Goal: Book appointment/travel/reservation

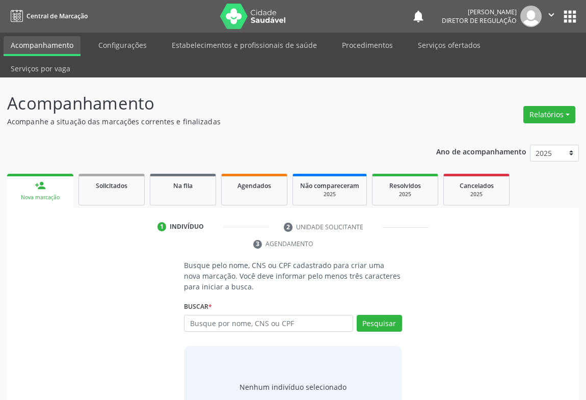
drag, startPoint x: 203, startPoint y: 296, endPoint x: 210, endPoint y: 274, distance: 22.3
click at [205, 315] on input "text" at bounding box center [268, 323] width 169 height 17
type input "700000761124009"
click at [388, 299] on div "Buscar * Busque por nome, CNS ou CPF Nenhum resultado encontrado para: " " Não …" at bounding box center [293, 319] width 218 height 40
click at [382, 315] on button "Pesquisar" at bounding box center [379, 323] width 45 height 17
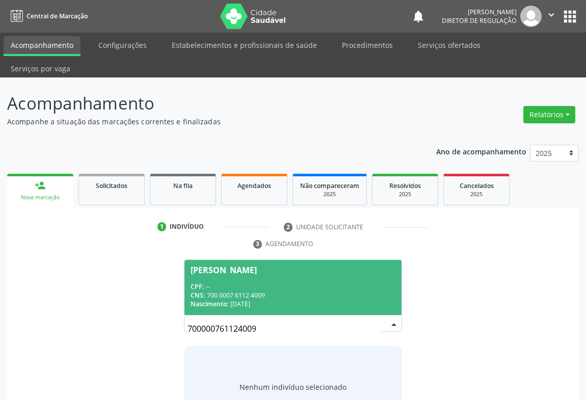
click at [331, 266] on div "[PERSON_NAME]" at bounding box center [293, 270] width 205 height 8
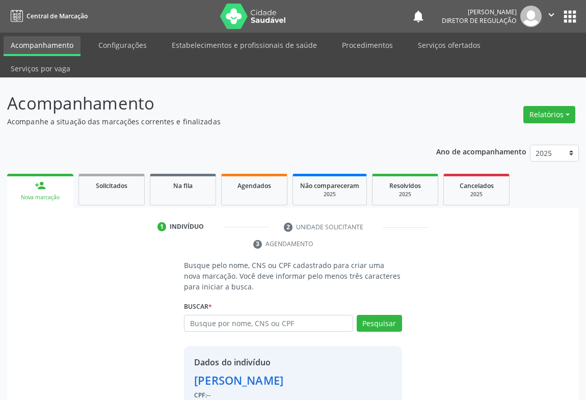
scroll to position [36, 0]
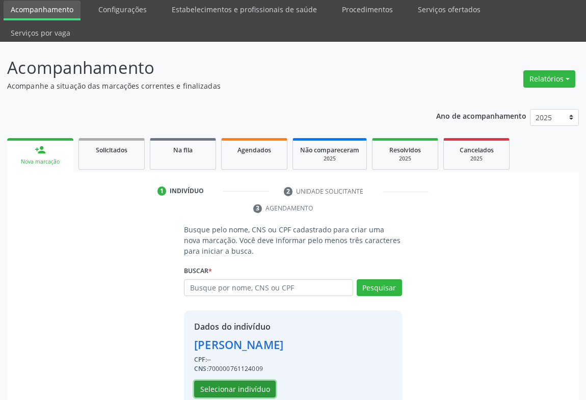
click at [237, 381] on button "Selecionar indivíduo" at bounding box center [235, 389] width 82 height 17
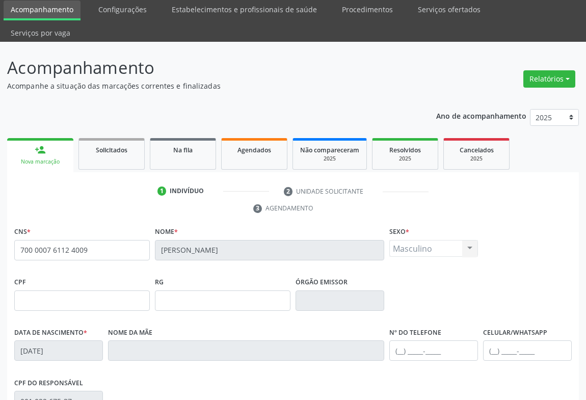
scroll to position [169, 0]
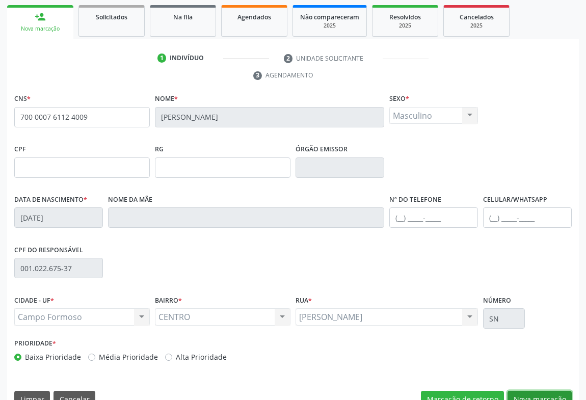
click at [528, 391] on button "Nova marcação" at bounding box center [540, 399] width 64 height 17
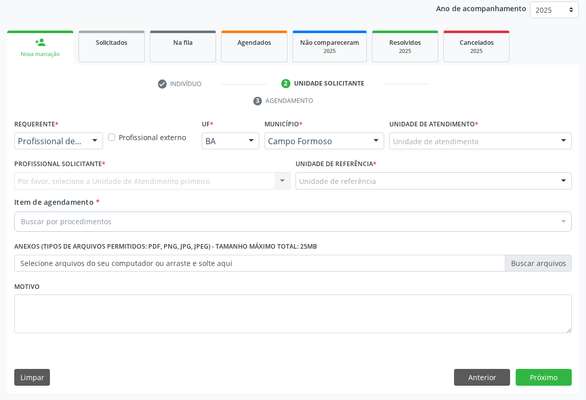
scroll to position [121, 0]
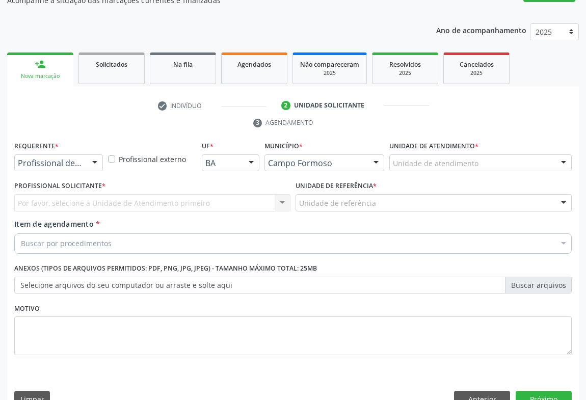
click at [86, 154] on div "Profissional de Saúde Profissional de Saúde Paciente Nenhum resultado encontrad…" at bounding box center [58, 162] width 89 height 17
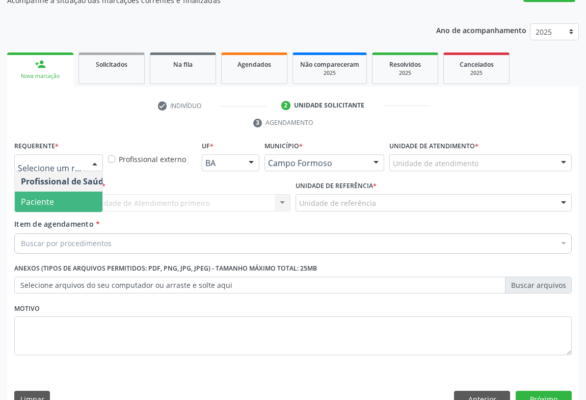
click at [70, 192] on span "Paciente" at bounding box center [64, 202] width 99 height 20
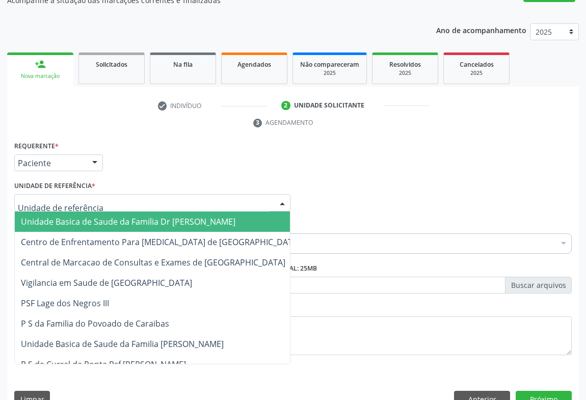
click at [140, 194] on div at bounding box center [152, 202] width 276 height 17
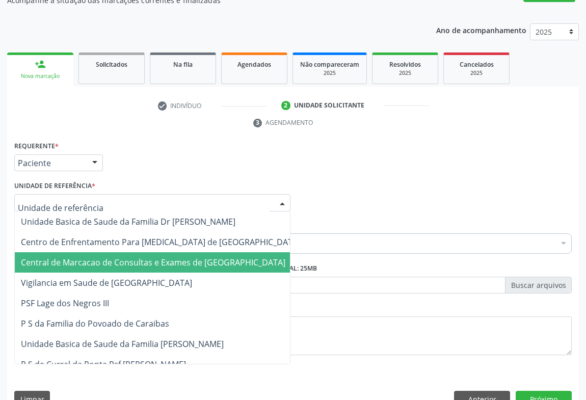
click at [151, 257] on span "Central de Marcacao de Consultas e Exames de [GEOGRAPHIC_DATA]" at bounding box center [153, 262] width 265 height 11
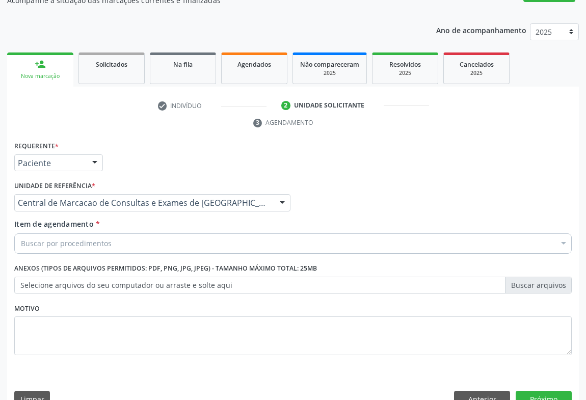
click at [166, 233] on div "Buscar por procedimentos" at bounding box center [293, 243] width 558 height 20
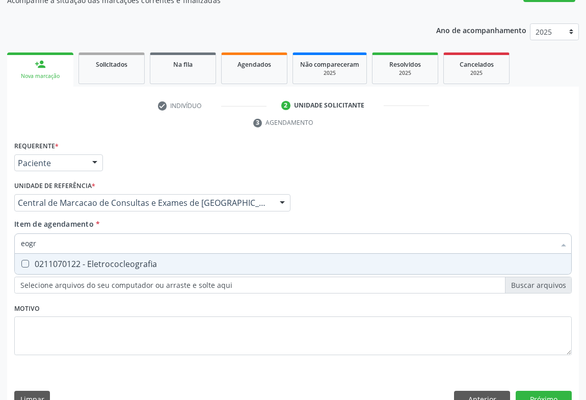
type input "eogr"
click at [20, 233] on div "eogr" at bounding box center [293, 243] width 558 height 20
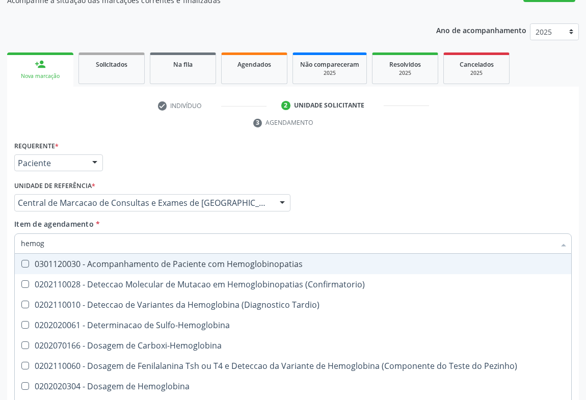
type input "hemogr"
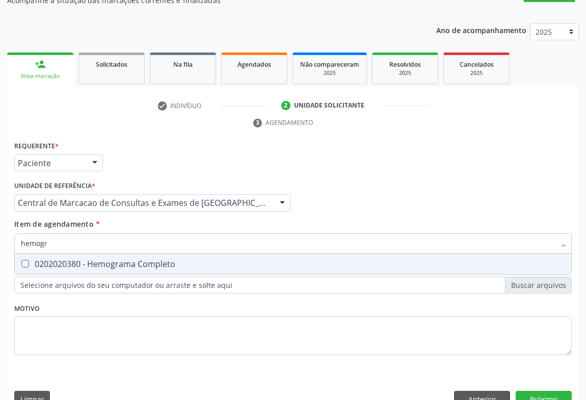
drag, startPoint x: 82, startPoint y: 246, endPoint x: 87, endPoint y: 243, distance: 5.8
click at [84, 260] on div "0202020380 - Hemograma Completo" at bounding box center [293, 264] width 544 height 8
checkbox Completo "true"
click at [118, 219] on div "Item de agendamento * hemogr Desfazer seleção 0202020380 - Hemograma Completo N…" at bounding box center [293, 235] width 558 height 32
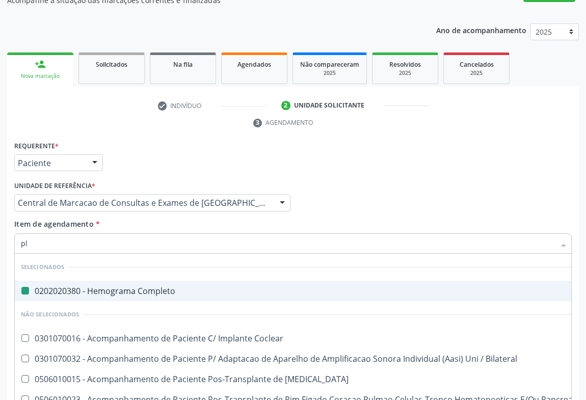
type input "pla"
checkbox Completo "false"
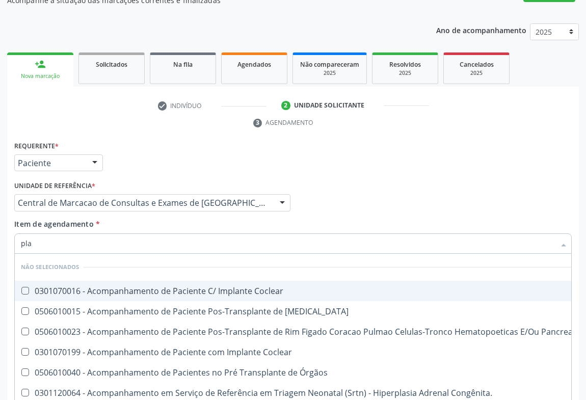
type input "plaq"
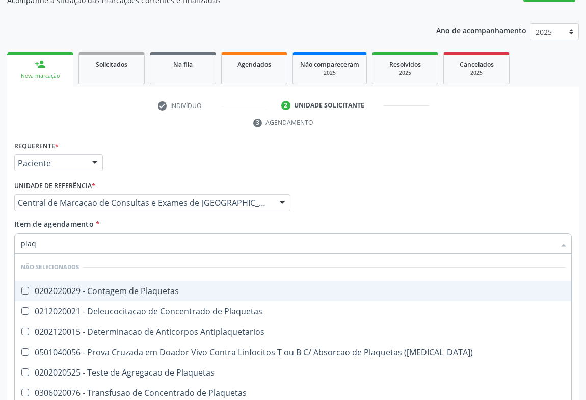
drag, startPoint x: 114, startPoint y: 262, endPoint x: 113, endPoint y: 268, distance: 6.2
click at [114, 281] on span "0202020029 - Contagem de Plaquetas" at bounding box center [293, 291] width 557 height 20
checkbox Plaquetas "true"
click at [457, 148] on div "Requerente * Paciente Profissional de Saúde Paciente Nenhum resultado encontrad…" at bounding box center [293, 159] width 563 height 40
checkbox Plaquetas "true"
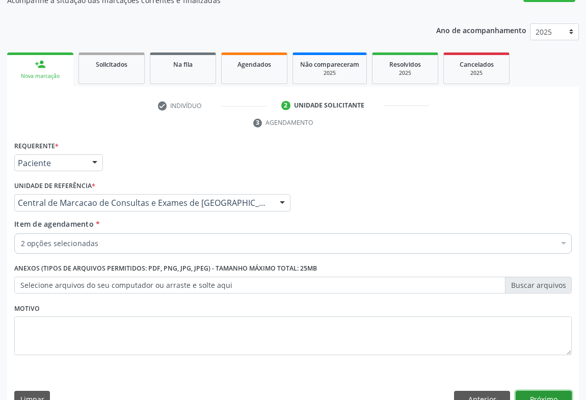
click at [559, 391] on button "Próximo" at bounding box center [544, 399] width 56 height 17
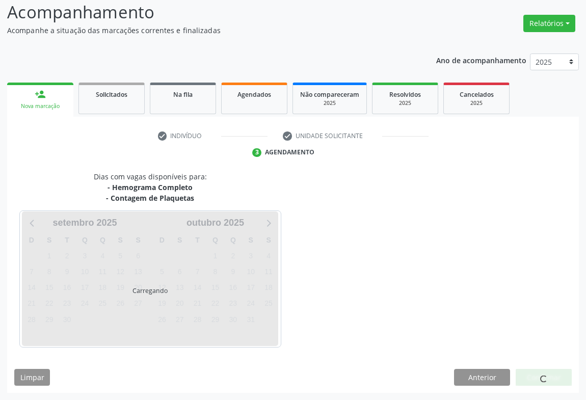
scroll to position [70, 0]
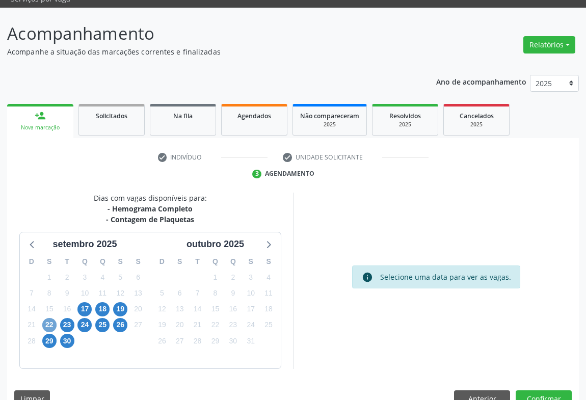
click at [51, 318] on span "22" at bounding box center [49, 325] width 14 height 14
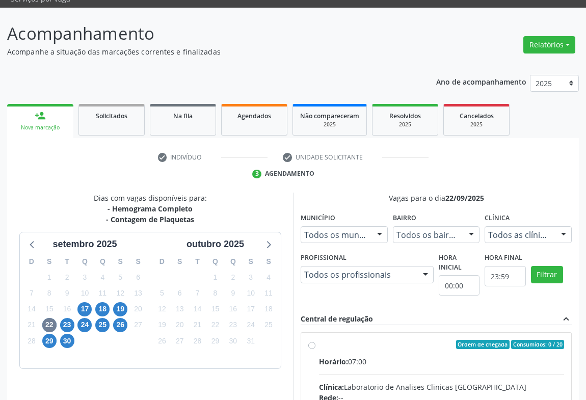
click at [375, 356] on div "Horário: 07:00" at bounding box center [441, 361] width 245 height 11
click at [316, 342] on input "Ordem de chegada Consumidos: 0 / 20 Horário: 07:00 Clínica: Laboratorio de Anal…" at bounding box center [311, 344] width 7 height 9
radio input "true"
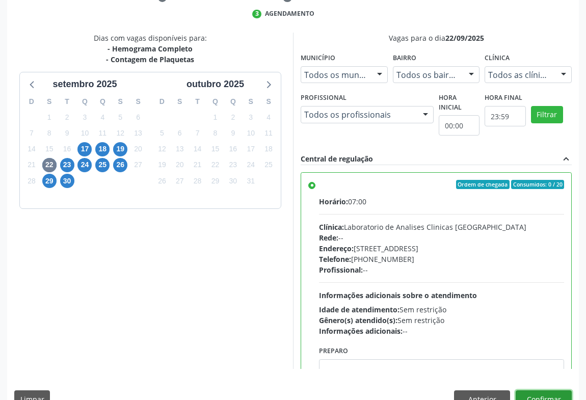
click at [551, 390] on button "Confirmar" at bounding box center [544, 398] width 56 height 17
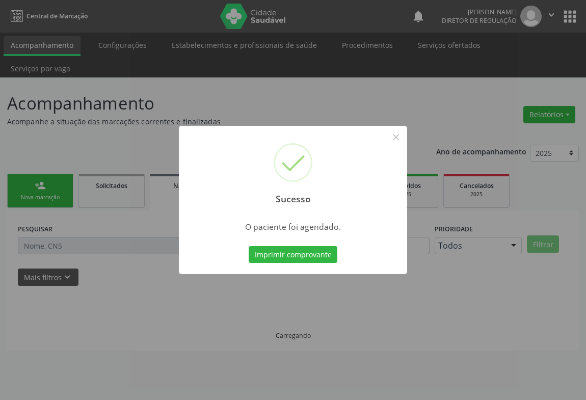
scroll to position [0, 0]
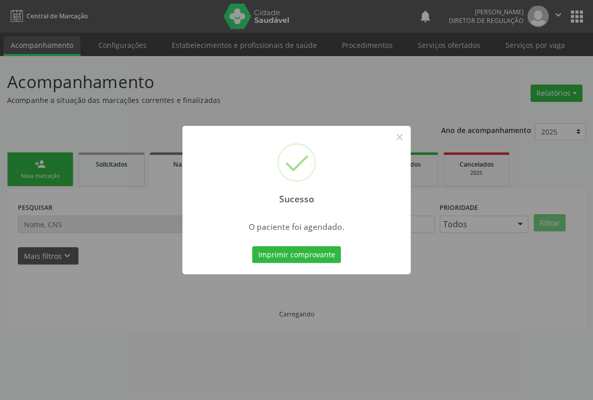
click at [252, 246] on button "Imprimir comprovante" at bounding box center [296, 254] width 89 height 17
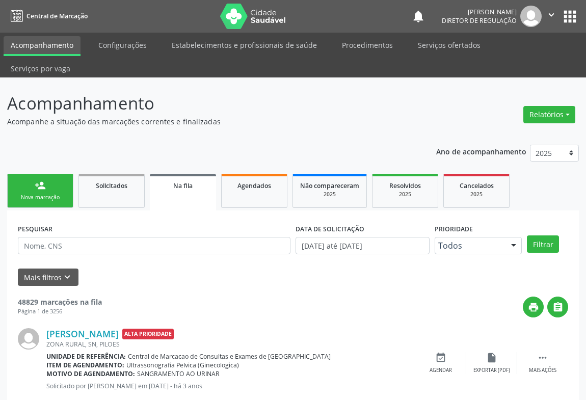
click at [554, 16] on icon "" at bounding box center [551, 14] width 11 height 11
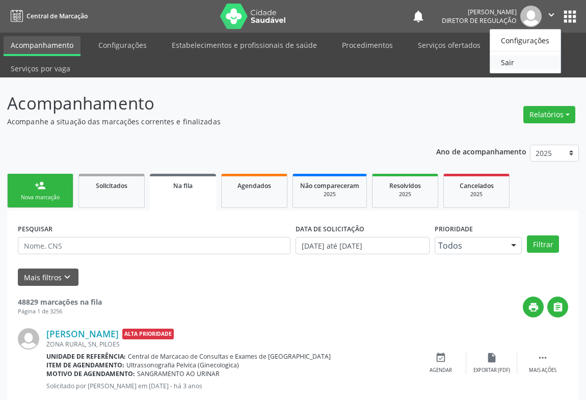
click at [516, 61] on link "Sair" at bounding box center [525, 62] width 70 height 14
